Goal: Task Accomplishment & Management: Use online tool/utility

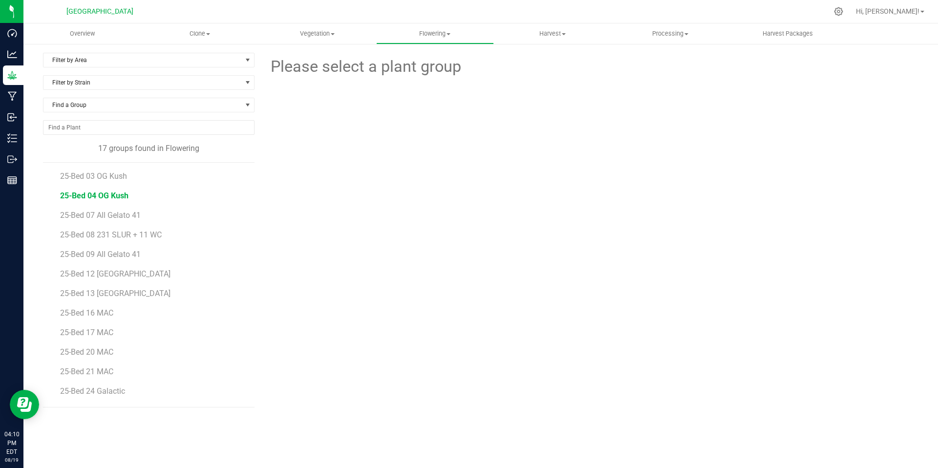
click at [88, 195] on span "25-Bed 04 OG Kush" at bounding box center [94, 195] width 68 height 9
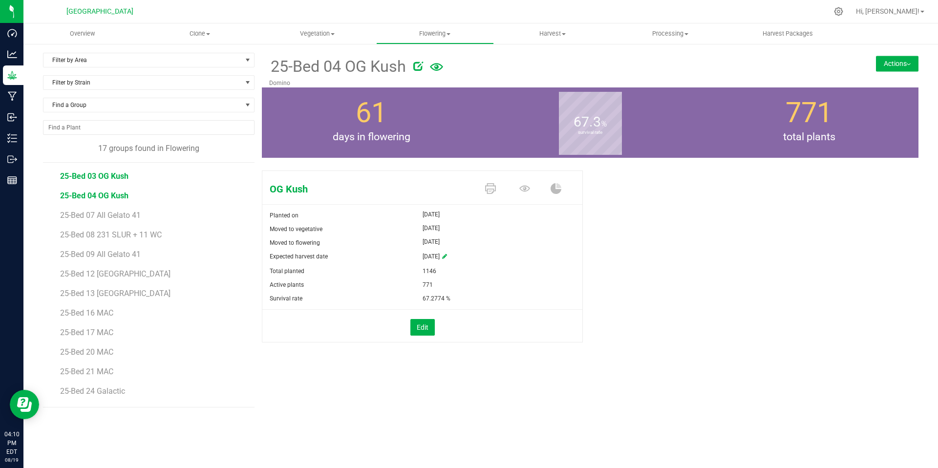
click at [109, 179] on span "25-Bed 03 OG Kush" at bounding box center [94, 176] width 68 height 9
click at [113, 193] on span "25-Bed 04 OG Kush" at bounding box center [94, 195] width 68 height 9
click at [447, 255] on icon at bounding box center [444, 257] width 5 height 6
click at [458, 256] on input "text" at bounding box center [448, 257] width 50 height 14
click at [461, 283] on div "771" at bounding box center [503, 285] width 160 height 14
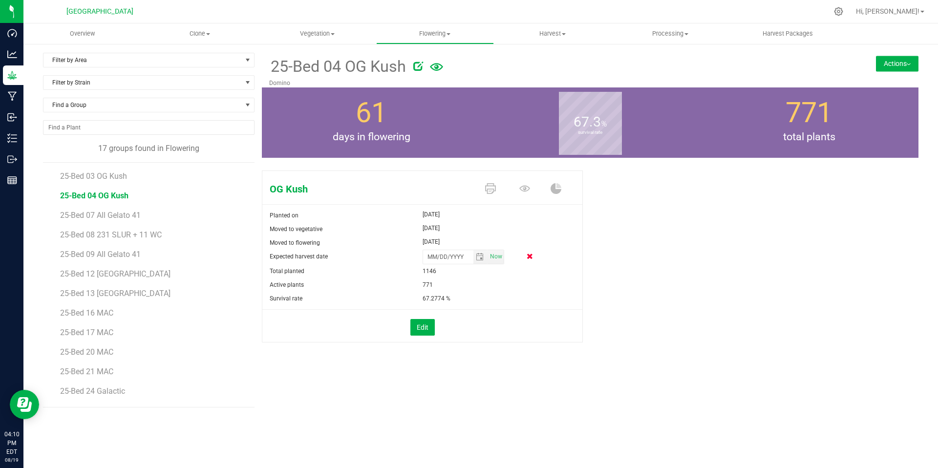
click at [527, 256] on icon at bounding box center [530, 256] width 6 height 6
click at [882, 63] on button "Actions" at bounding box center [897, 64] width 43 height 16
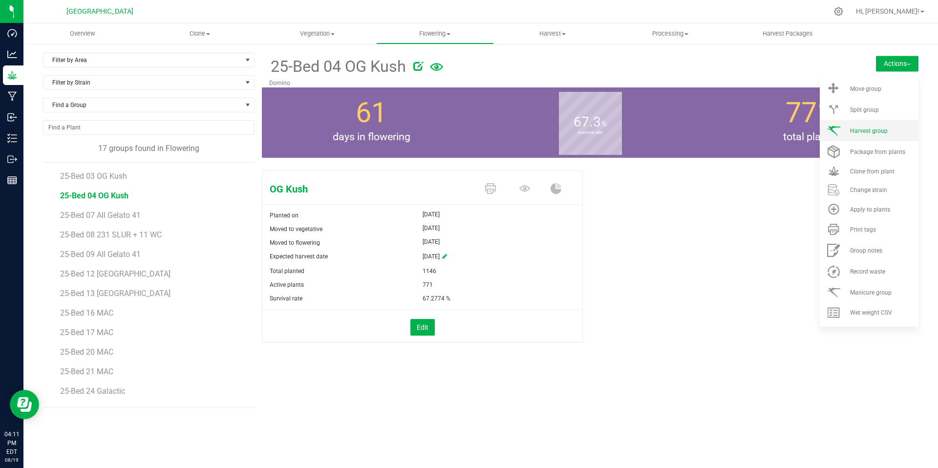
click at [869, 128] on span "Harvest group" at bounding box center [869, 131] width 38 height 7
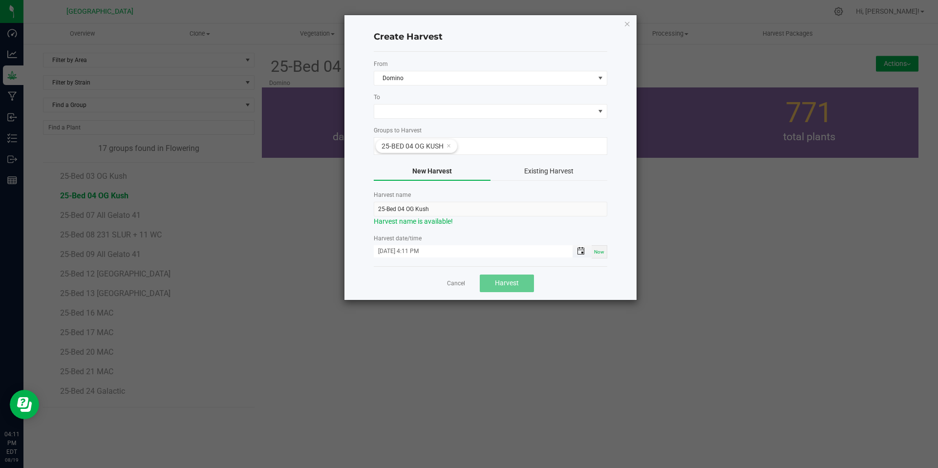
click at [578, 251] on span "Toggle popup" at bounding box center [581, 251] width 8 height 8
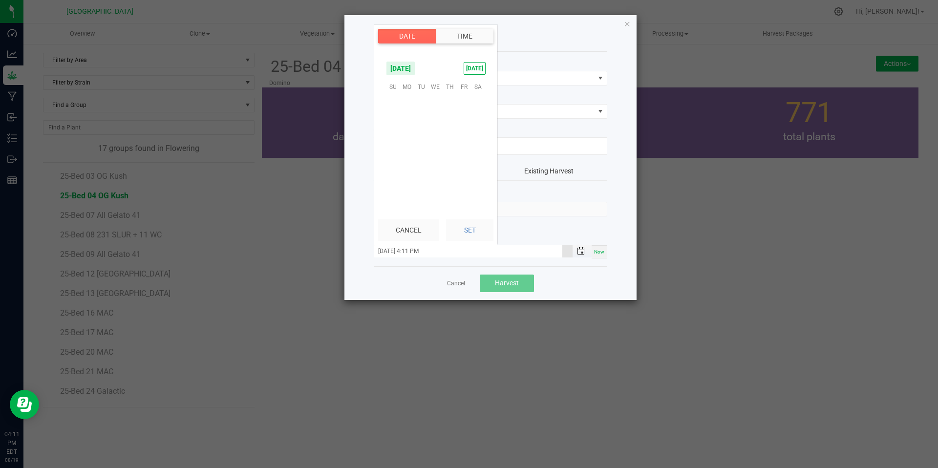
scroll to position [13, 0]
click at [477, 117] on span "9" at bounding box center [478, 116] width 14 height 15
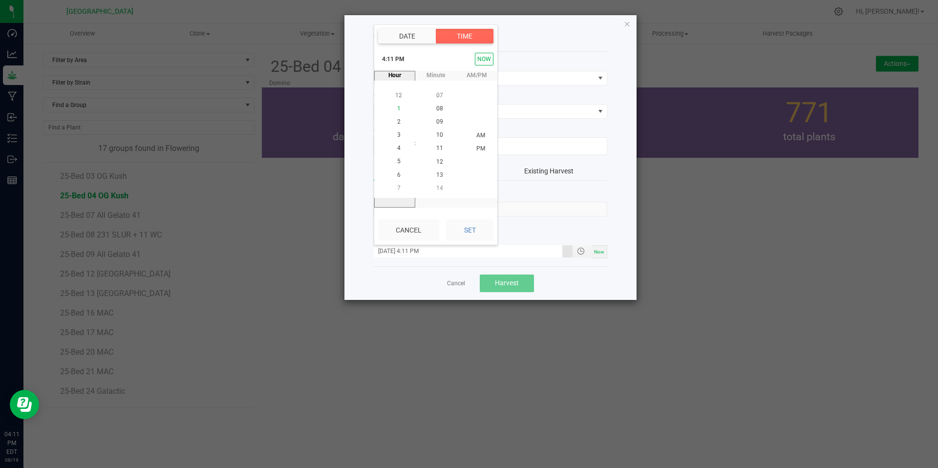
click at [397, 107] on span "1" at bounding box center [398, 108] width 3 height 7
click at [439, 109] on span "08" at bounding box center [439, 108] width 7 height 7
click at [477, 146] on span "PM" at bounding box center [481, 148] width 9 height 7
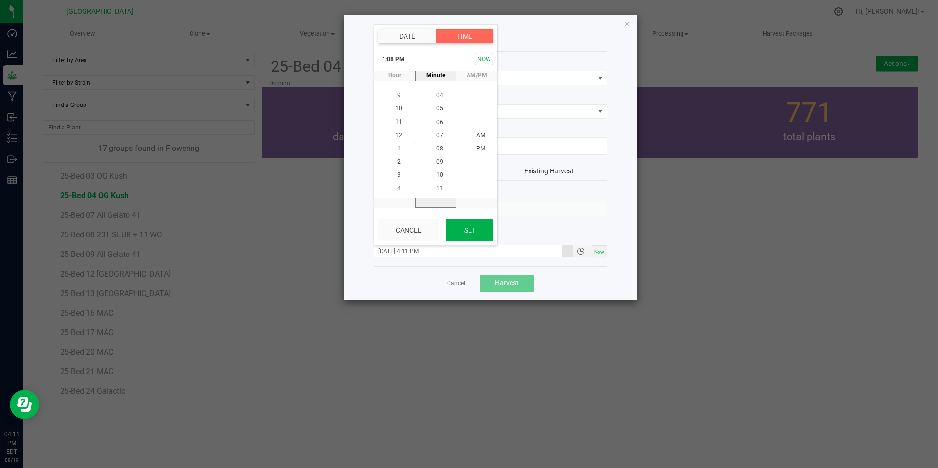
click at [472, 230] on button "Set" at bounding box center [469, 230] width 47 height 22
type input "[DATE] 1:08 PM"
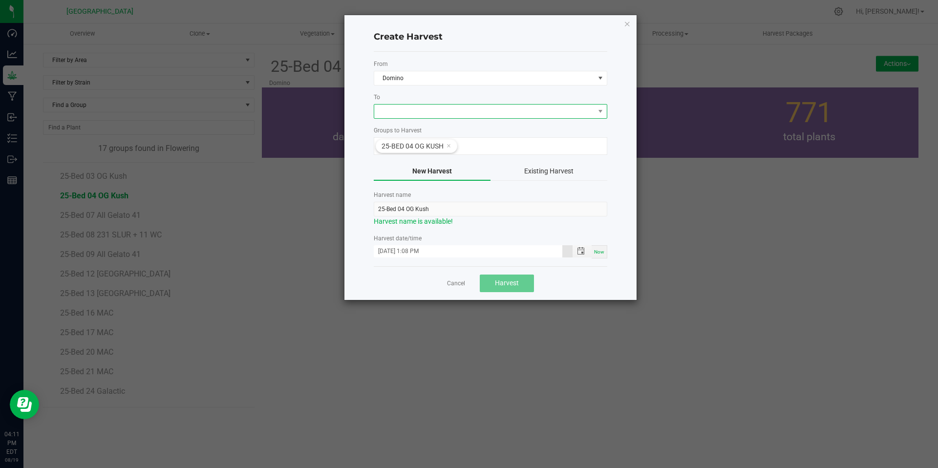
click at [459, 113] on span at bounding box center [484, 112] width 220 height 14
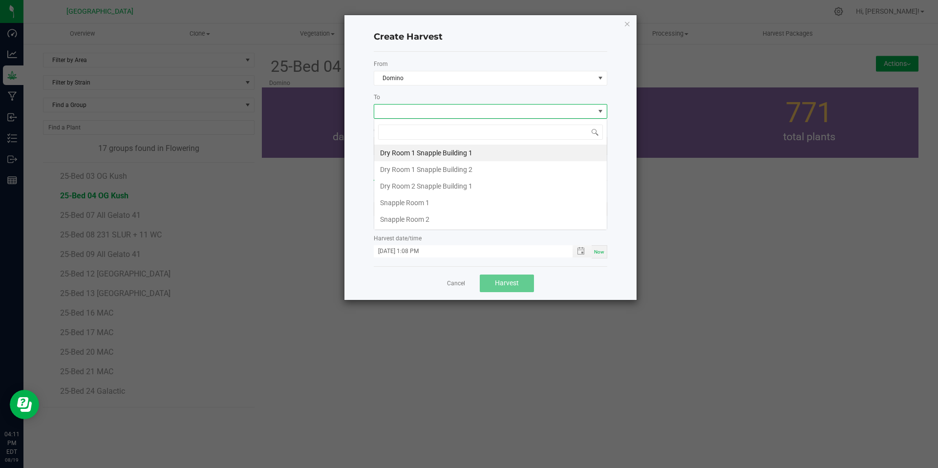
scroll to position [15, 234]
click at [454, 168] on li "Dry Room 1 Snapple Building 2" at bounding box center [490, 169] width 233 height 17
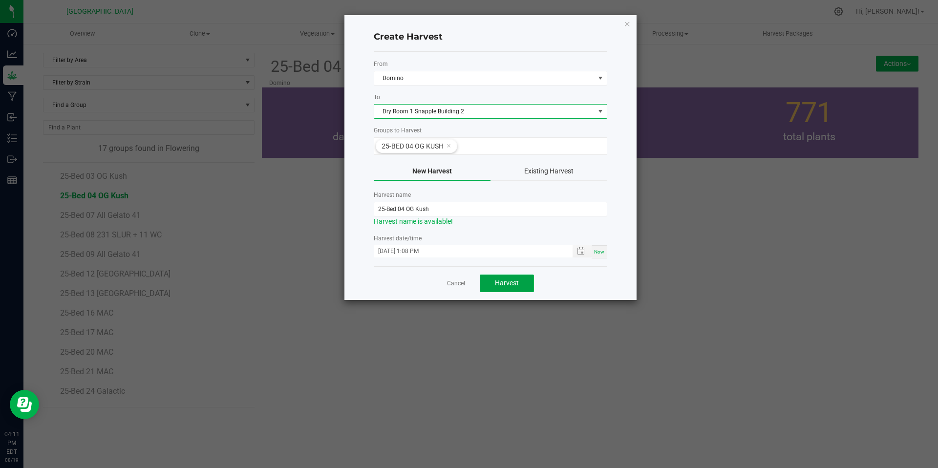
click at [509, 284] on span "Harvest" at bounding box center [507, 283] width 24 height 8
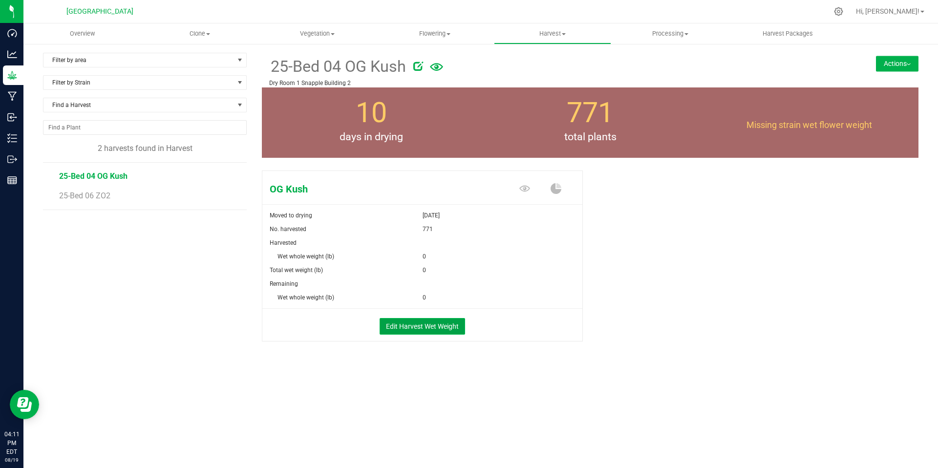
click at [424, 326] on button "Edit Harvest Wet Weight" at bounding box center [423, 326] width 86 height 17
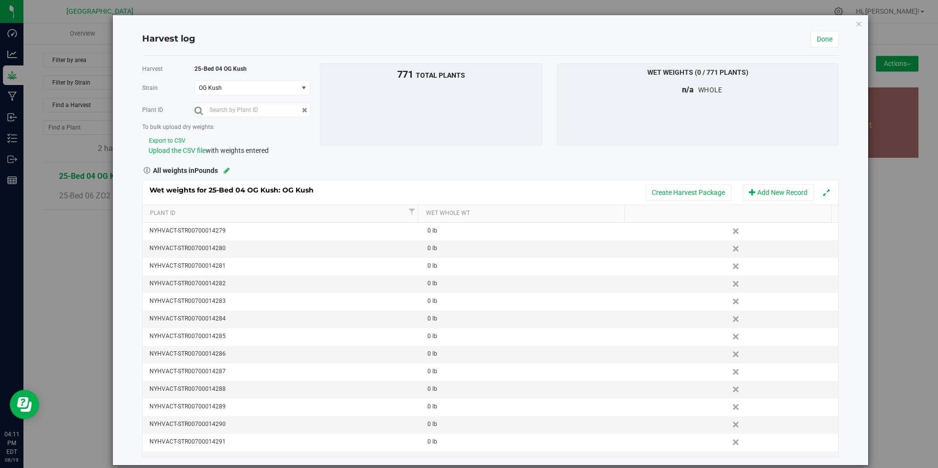
click at [174, 140] on button "Export to CSV" at bounding box center [168, 140] width 38 height 9
click at [188, 151] on span "Upload the CSV file" at bounding box center [177, 151] width 57 height 8
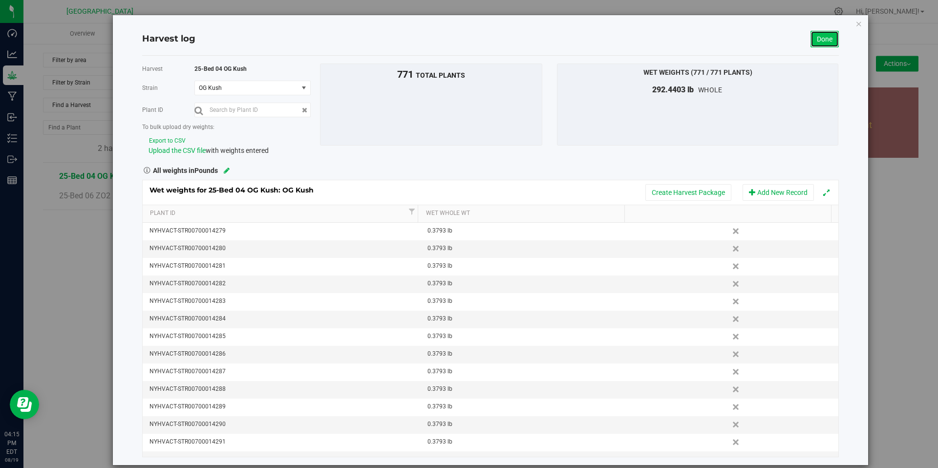
click at [822, 39] on link "Done" at bounding box center [825, 39] width 28 height 17
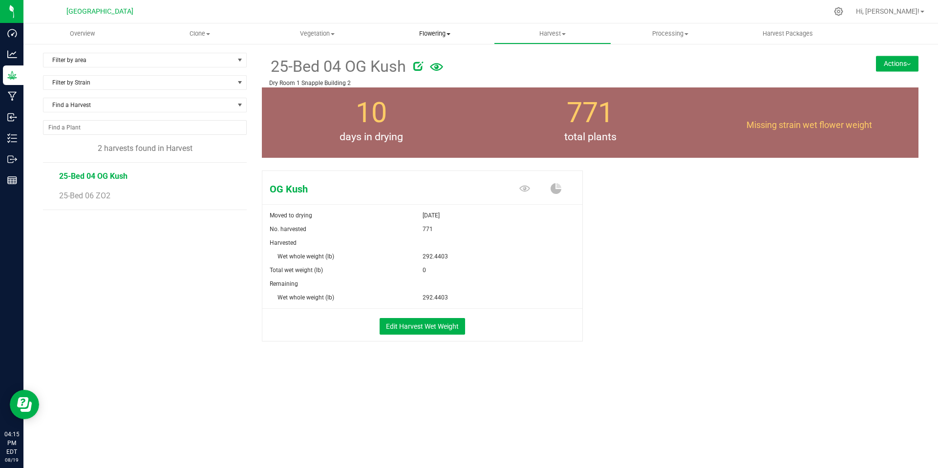
click at [443, 31] on span "Flowering" at bounding box center [435, 33] width 117 height 9
click at [167, 316] on div "Filter by area Filter by area All Dry Room 1 Snapple Building 1 Dry Room 1 Snap…" at bounding box center [152, 209] width 219 height 313
click at [429, 30] on span "Flowering" at bounding box center [435, 33] width 118 height 9
click at [435, 33] on span "Flowering" at bounding box center [435, 33] width 118 height 9
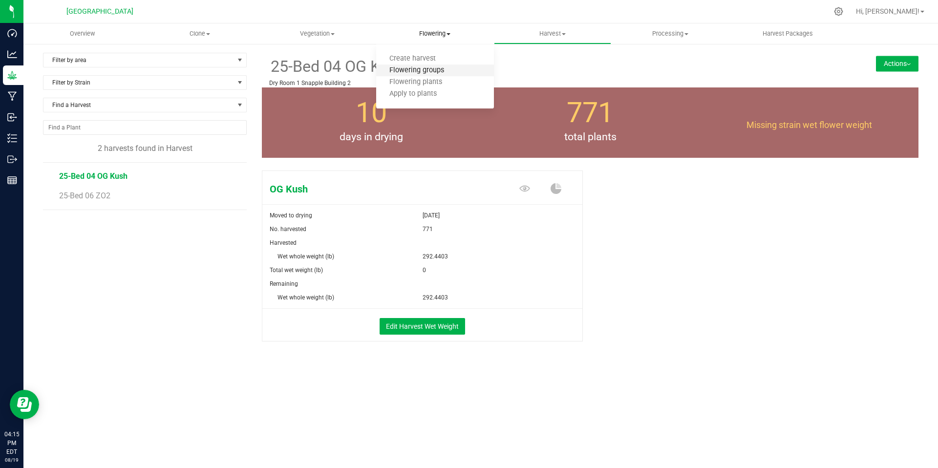
click at [414, 71] on span "Flowering groups" at bounding box center [416, 70] width 81 height 8
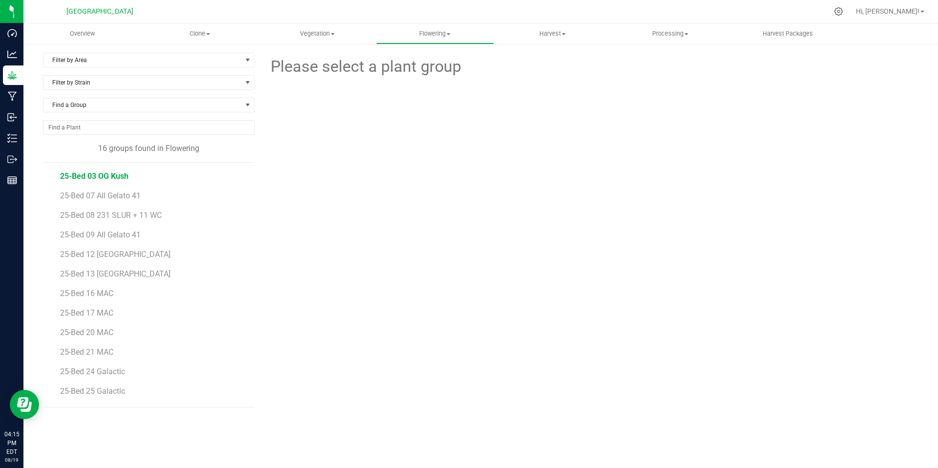
click at [91, 175] on span "25-Bed 03 OG Kush" at bounding box center [94, 176] width 68 height 9
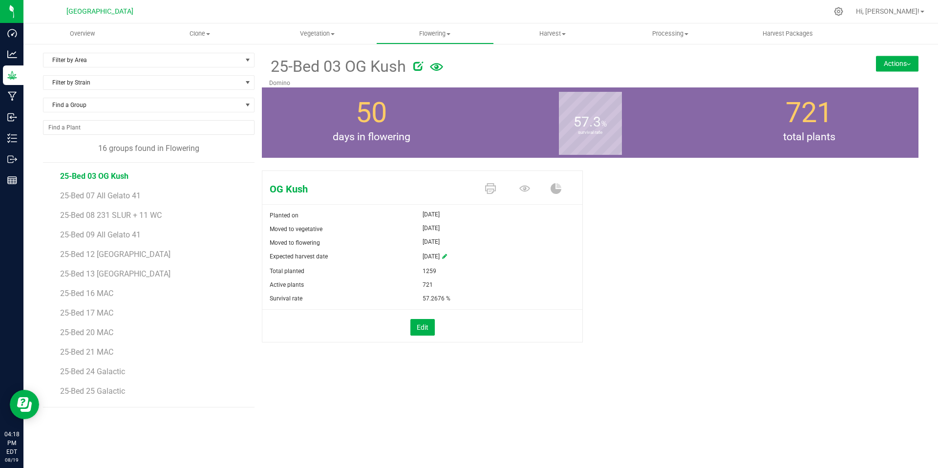
click at [889, 60] on button "Actions" at bounding box center [897, 64] width 43 height 16
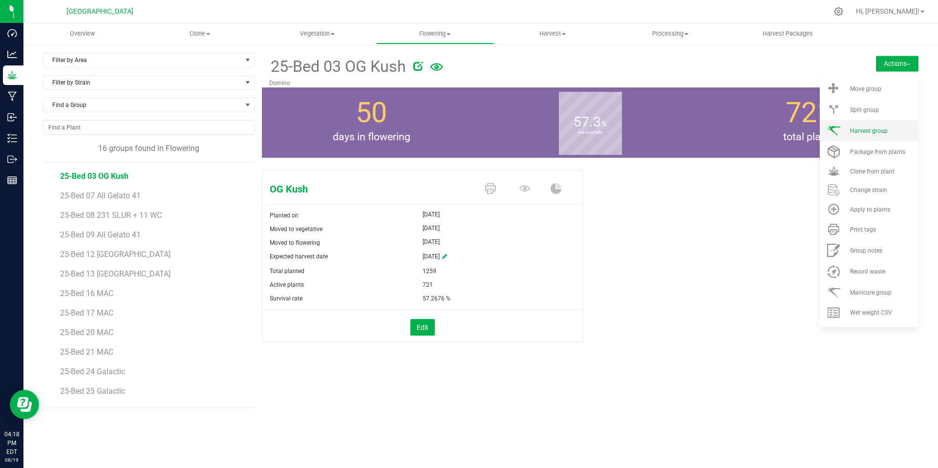
click at [873, 130] on span "Harvest group" at bounding box center [869, 131] width 38 height 7
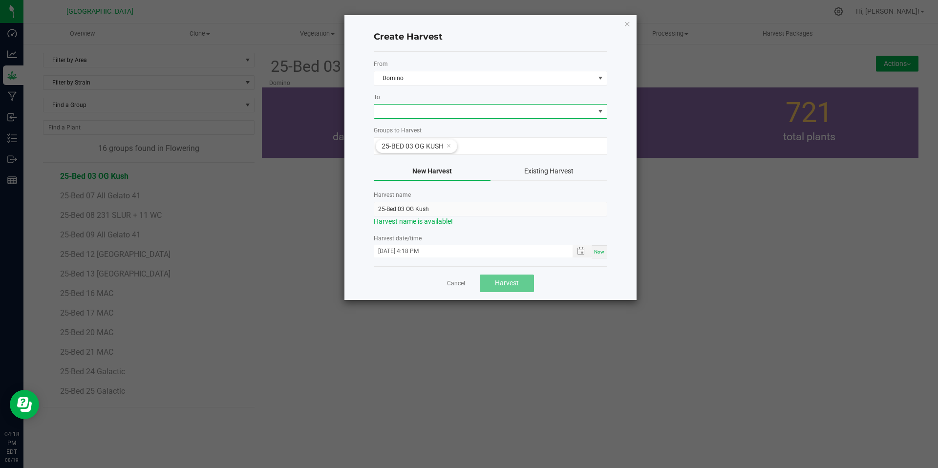
click at [421, 114] on span at bounding box center [484, 112] width 220 height 14
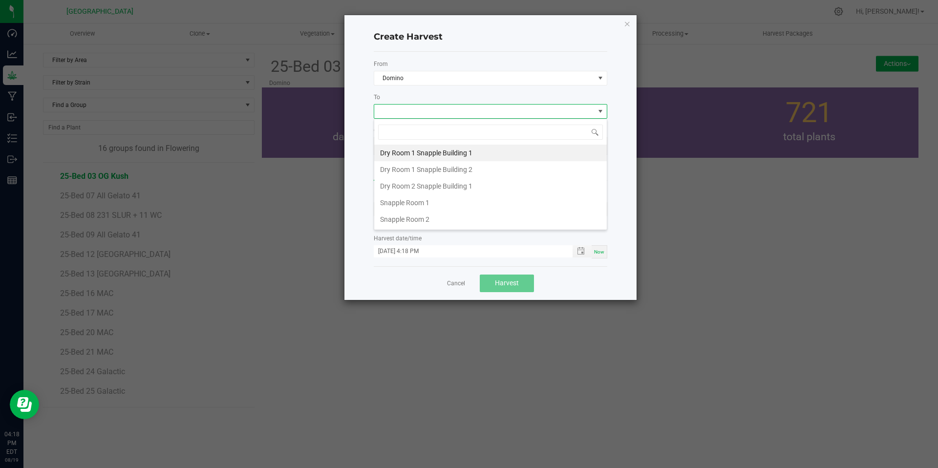
scroll to position [15, 234]
click at [432, 168] on li "Dry Room 1 Snapple Building 2" at bounding box center [490, 169] width 233 height 17
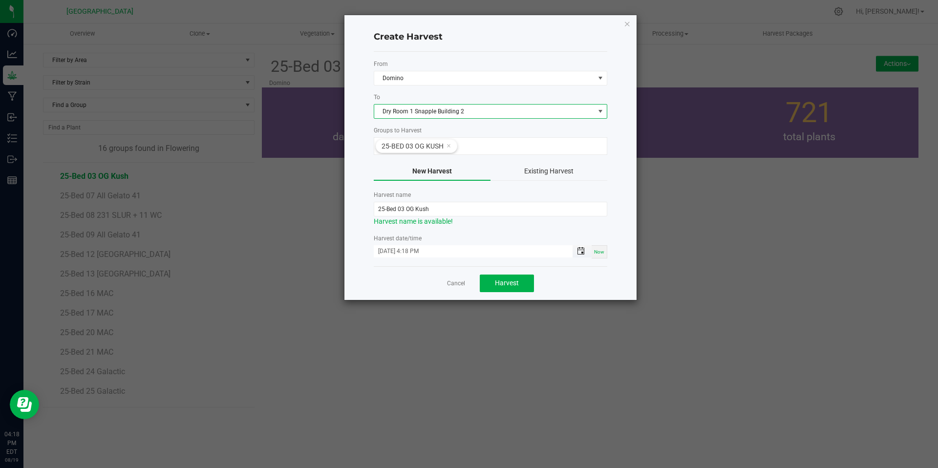
click at [580, 251] on span "Toggle popup" at bounding box center [581, 251] width 8 height 8
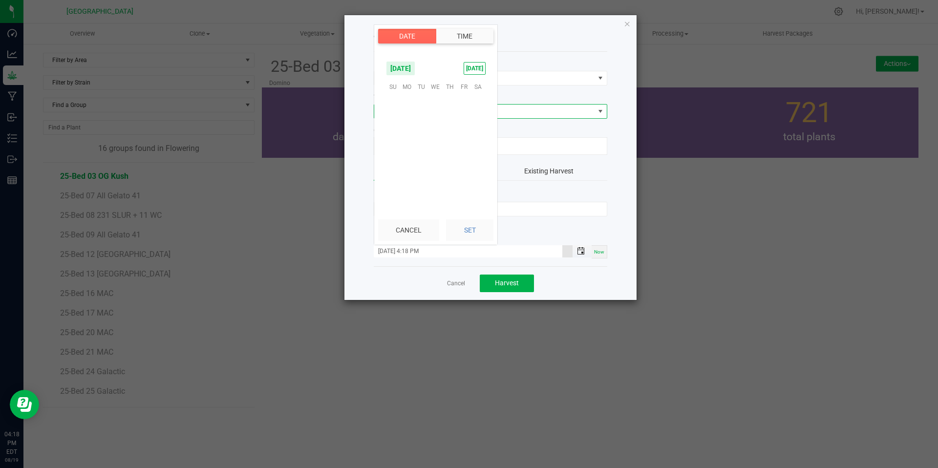
scroll to position [13, 0]
click at [478, 118] on span "9" at bounding box center [478, 116] width 14 height 15
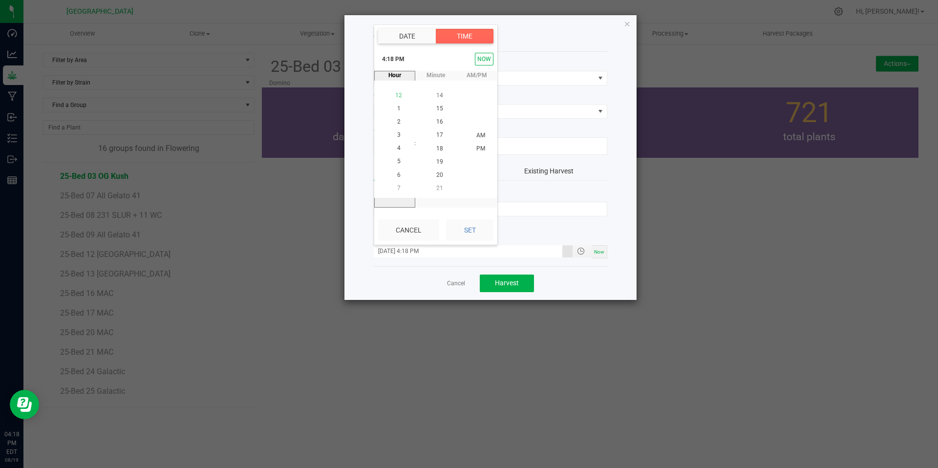
click at [397, 96] on span "12" at bounding box center [398, 95] width 7 height 7
click at [436, 109] on span "15" at bounding box center [439, 108] width 7 height 7
click at [479, 150] on span "PM" at bounding box center [481, 148] width 9 height 7
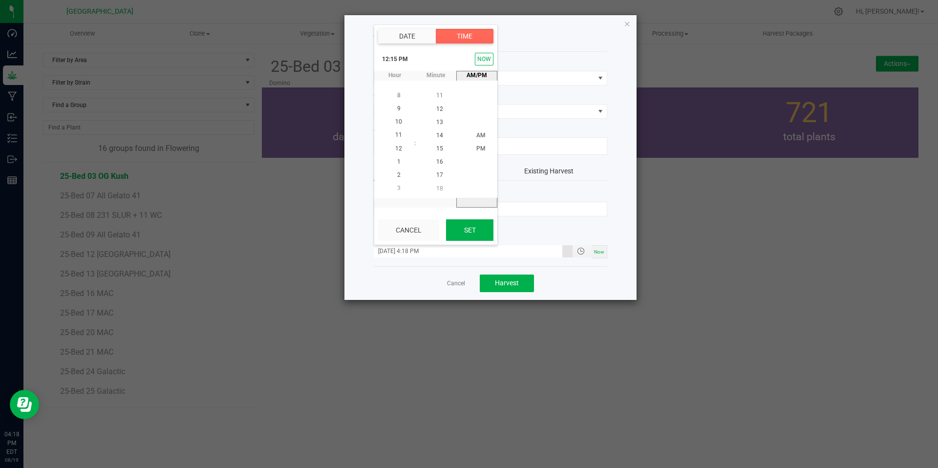
click at [460, 230] on button "Set" at bounding box center [469, 230] width 47 height 22
type input "[DATE] 12:15 PM"
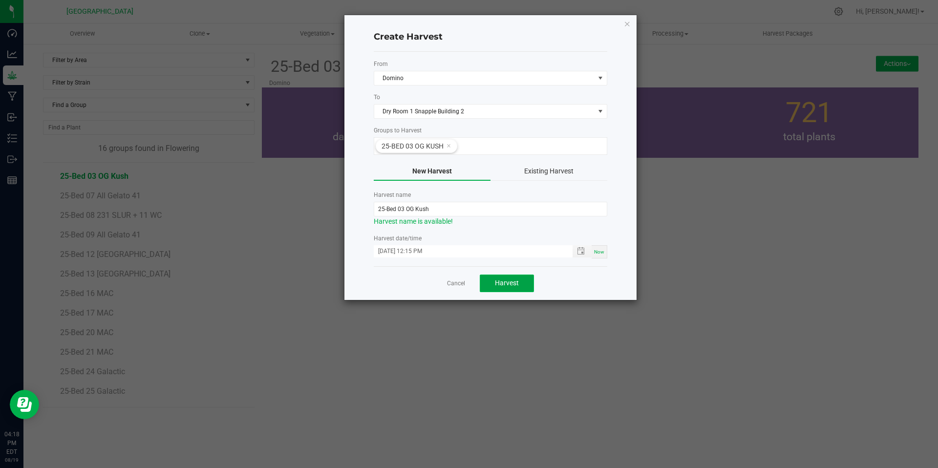
click at [499, 282] on span "Harvest" at bounding box center [507, 283] width 24 height 8
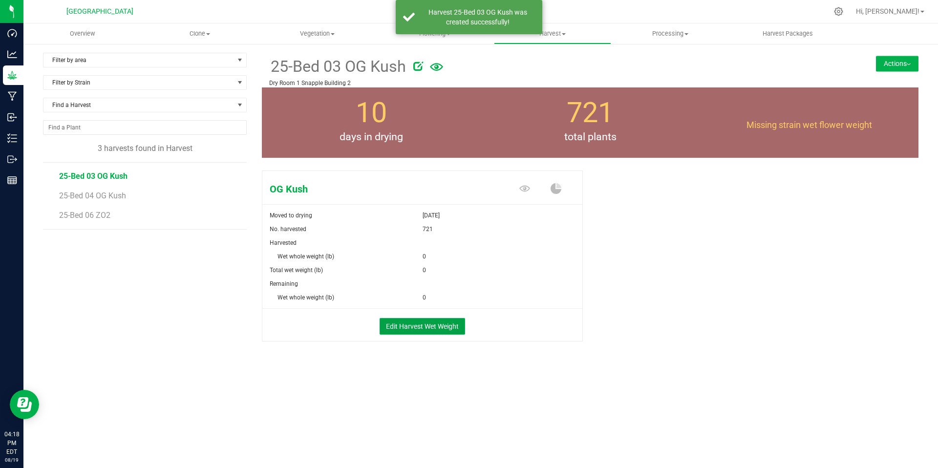
click at [421, 326] on button "Edit Harvest Wet Weight" at bounding box center [423, 326] width 86 height 17
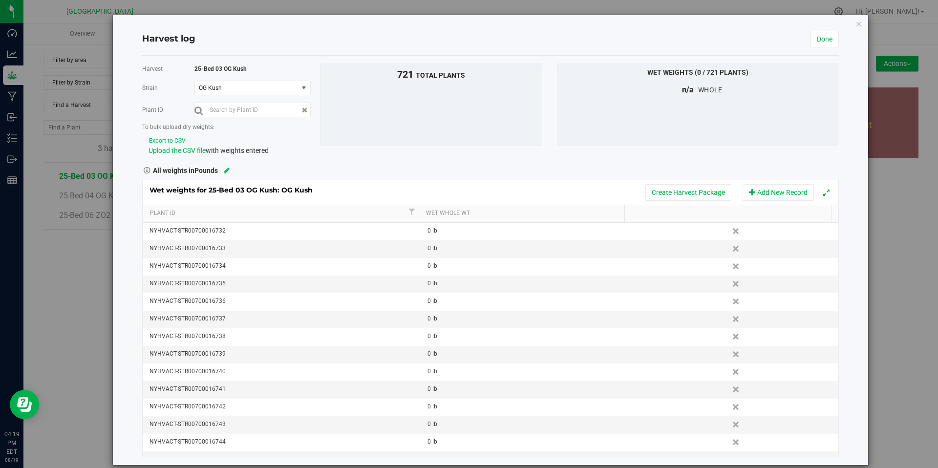
click at [166, 139] on button "Export to CSV" at bounding box center [168, 140] width 38 height 9
click at [228, 171] on icon at bounding box center [227, 170] width 6 height 7
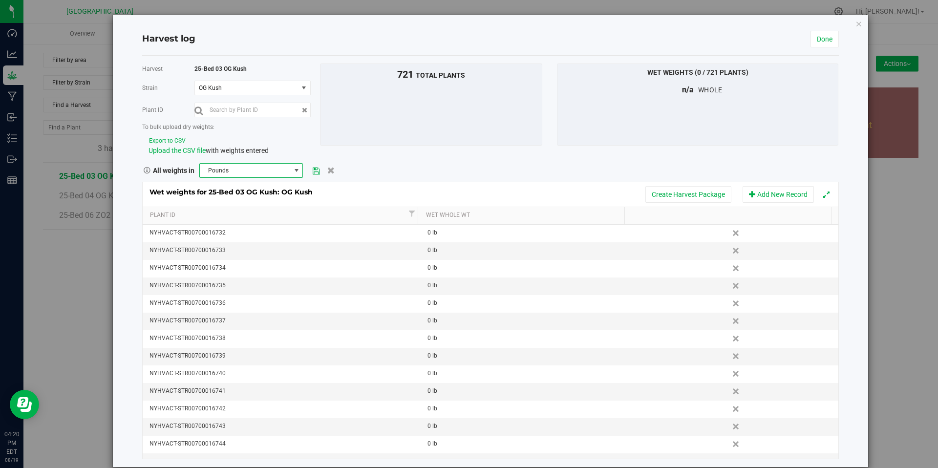
click at [288, 171] on span "Pounds" at bounding box center [245, 171] width 91 height 14
click at [249, 200] on li "Kilograms" at bounding box center [250, 205] width 102 height 17
click at [313, 171] on icon at bounding box center [316, 171] width 7 height 6
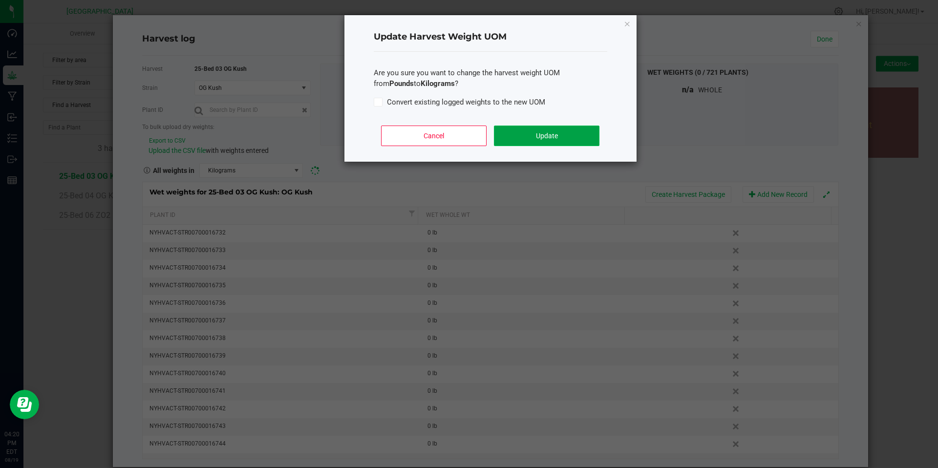
click at [534, 134] on button "Update" at bounding box center [546, 136] width 105 height 21
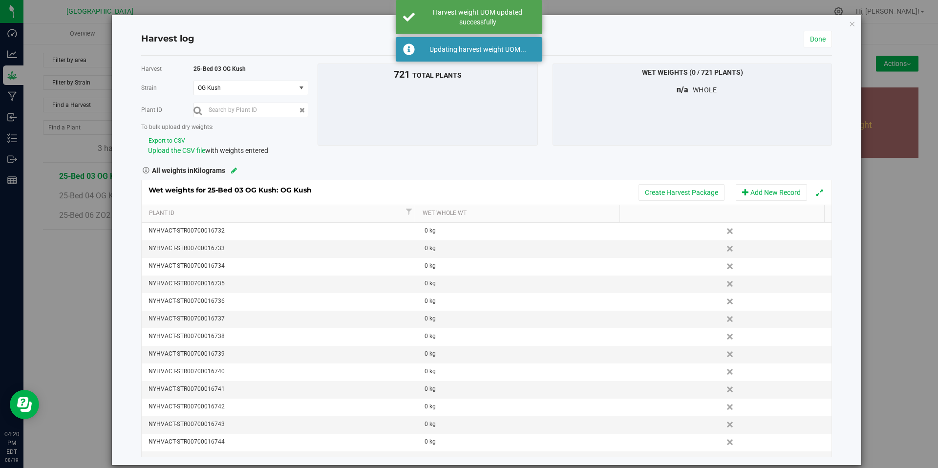
click at [180, 141] on button "Export to CSV" at bounding box center [167, 140] width 38 height 9
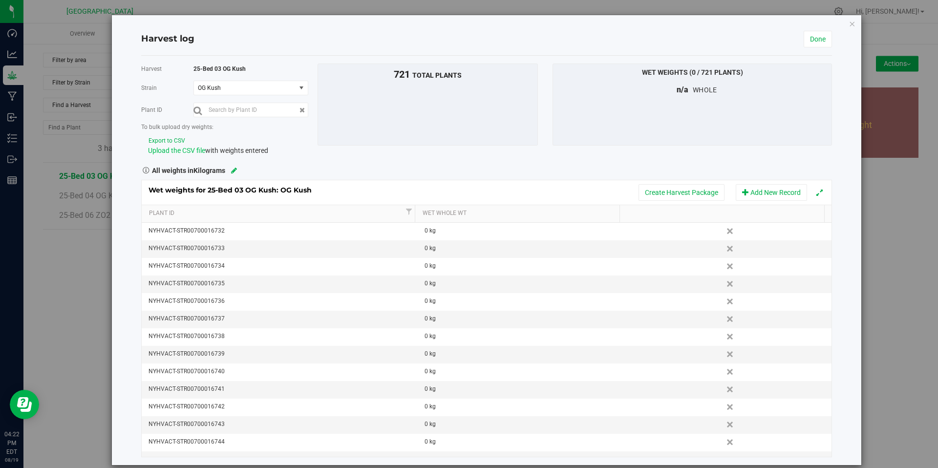
click at [195, 151] on span "Upload the CSV file" at bounding box center [176, 151] width 57 height 8
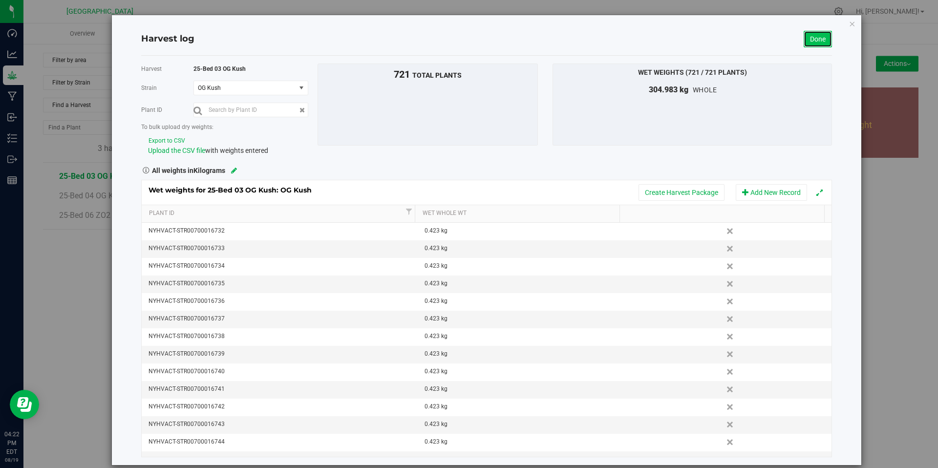
click at [816, 40] on link "Done" at bounding box center [818, 39] width 28 height 17
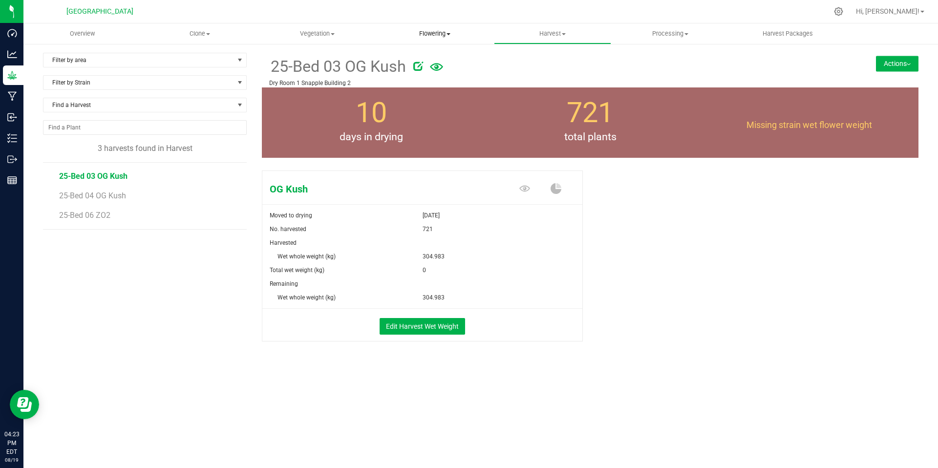
click at [444, 32] on span "Flowering" at bounding box center [435, 33] width 117 height 9
click at [423, 67] on span "Flowering groups" at bounding box center [416, 70] width 81 height 8
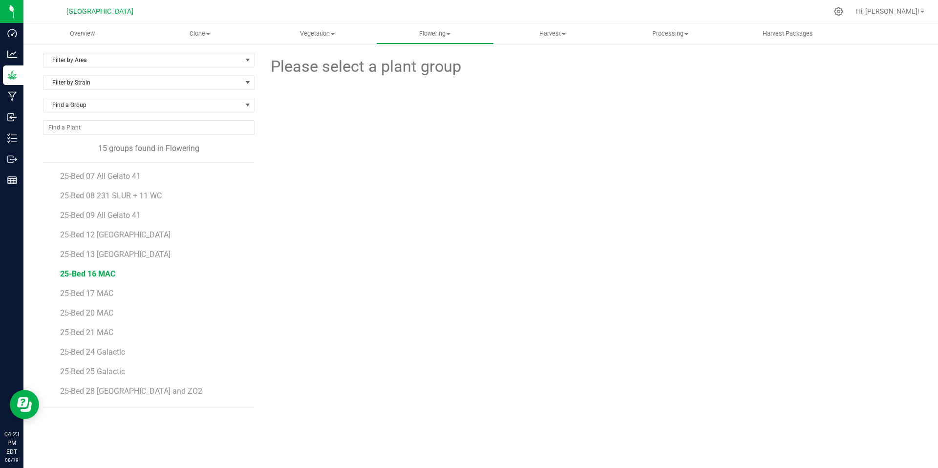
click at [97, 270] on span "25-Bed 16 MAC" at bounding box center [87, 273] width 55 height 9
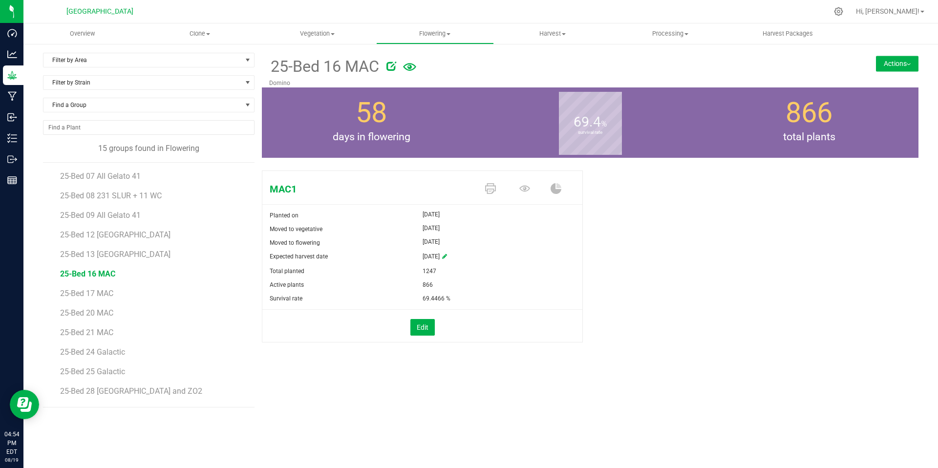
click at [659, 200] on div "MAC1 Planted on [DATE] Moved to vegetative [DATE] Moved to flowering [DATE] Exp…" at bounding box center [590, 267] width 657 height 200
